Goal: Check status: Check status

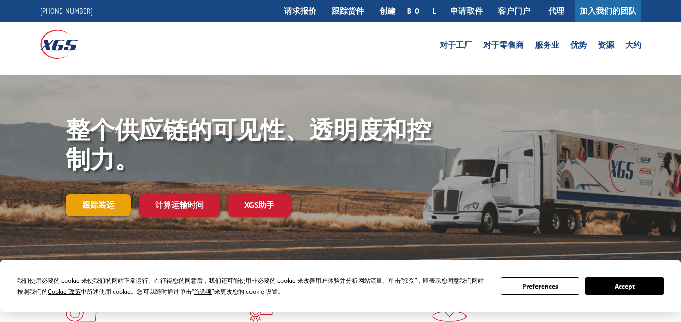
click at [118, 208] on link "跟踪装运" at bounding box center [98, 204] width 65 height 21
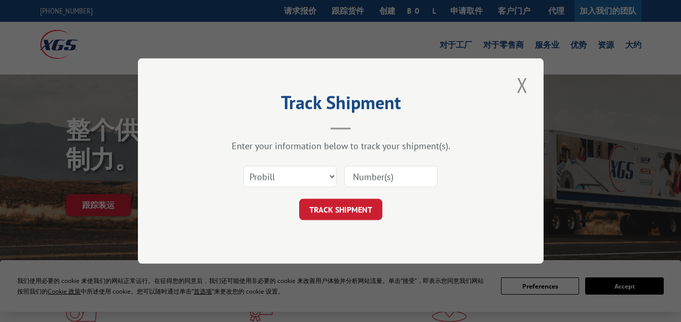
click at [354, 172] on input at bounding box center [390, 176] width 93 height 21
click at [354, 179] on input at bounding box center [390, 176] width 93 height 21
paste input "523186664"
type input "523186664"
click at [358, 199] on form "Select category... Probill BOL PO 523186664 TRACK SHIPMENT" at bounding box center [341, 190] width 304 height 60
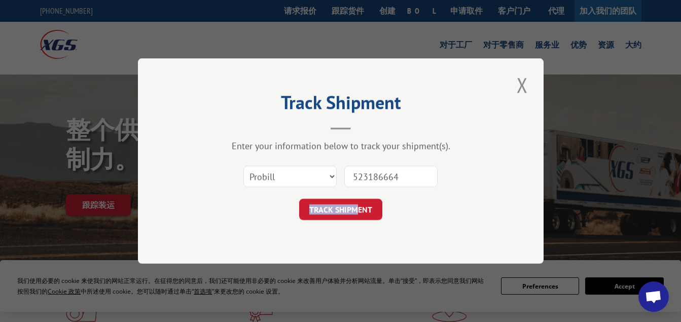
drag, startPoint x: 358, startPoint y: 199, endPoint x: 351, endPoint y: 212, distance: 14.3
click at [351, 212] on button "TRACK SHIPMENT" at bounding box center [340, 209] width 83 height 21
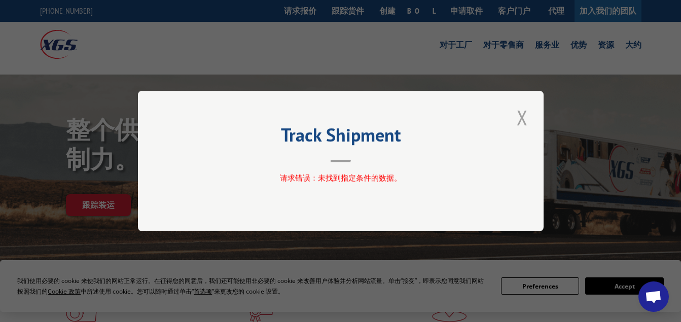
click at [518, 112] on button "Close modal" at bounding box center [522, 117] width 17 height 28
